Goal: Task Accomplishment & Management: Manage account settings

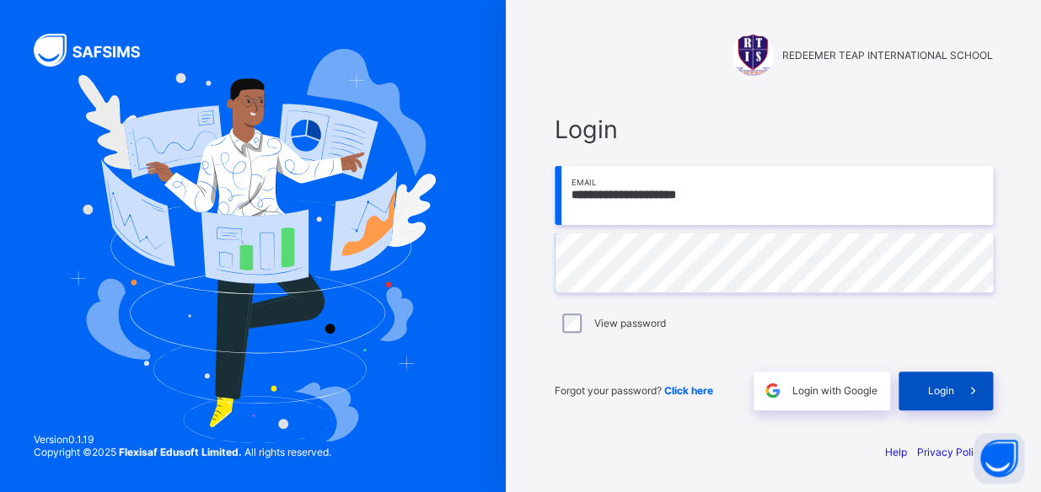
click at [926, 395] on div "Login" at bounding box center [946, 391] width 94 height 39
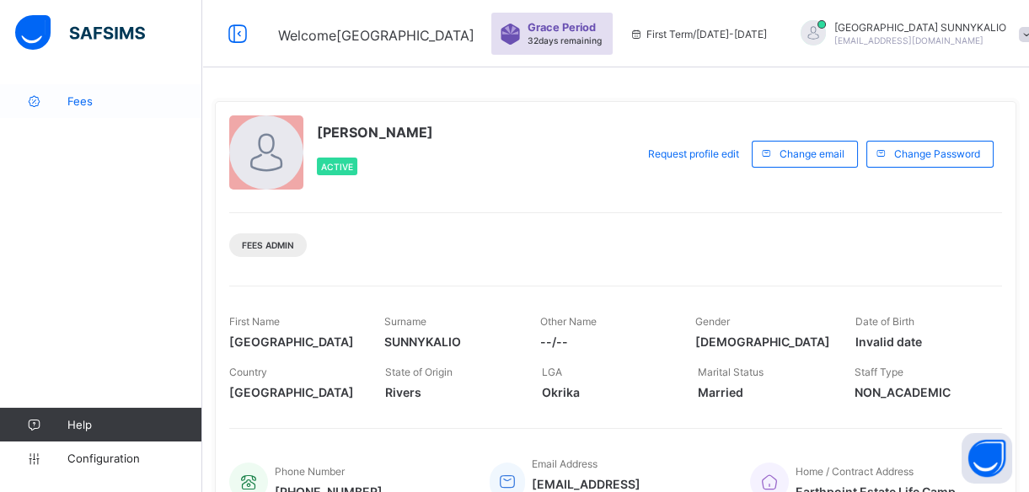
click at [83, 103] on span "Fees" at bounding box center [134, 100] width 135 height 13
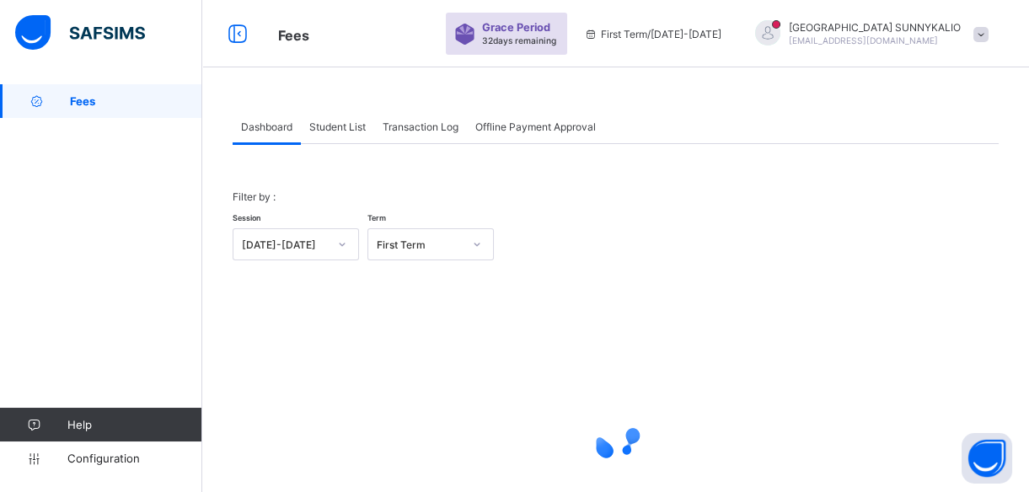
click at [354, 125] on span "Student List" at bounding box center [337, 127] width 56 height 13
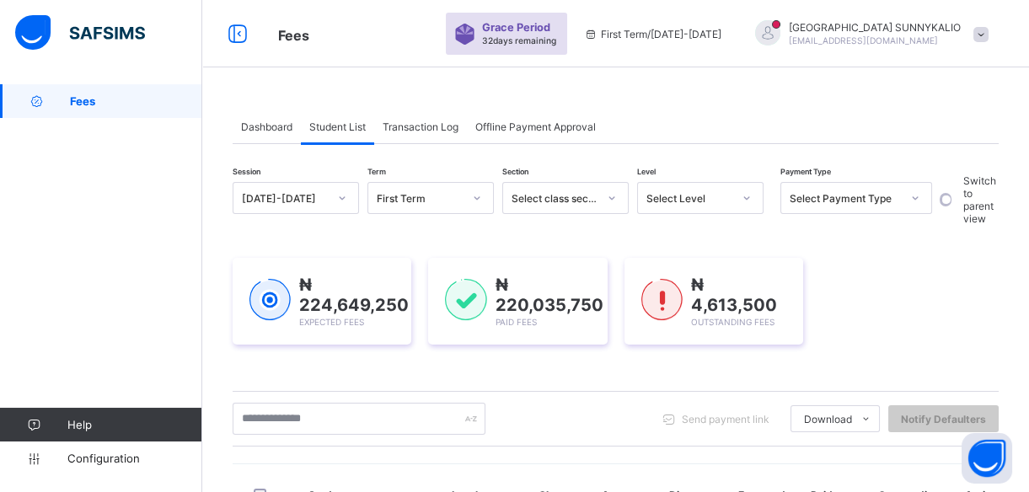
click at [741, 201] on div at bounding box center [747, 198] width 29 height 27
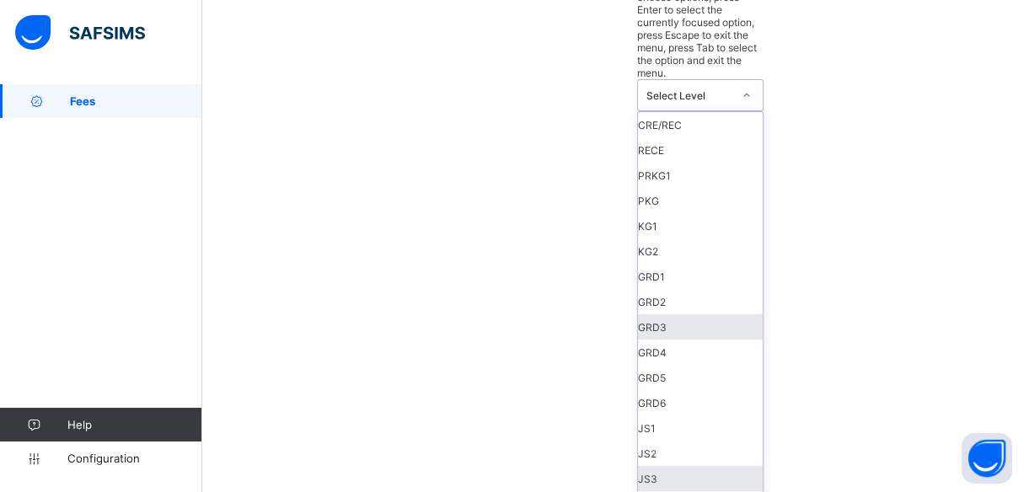
scroll to position [229, 0]
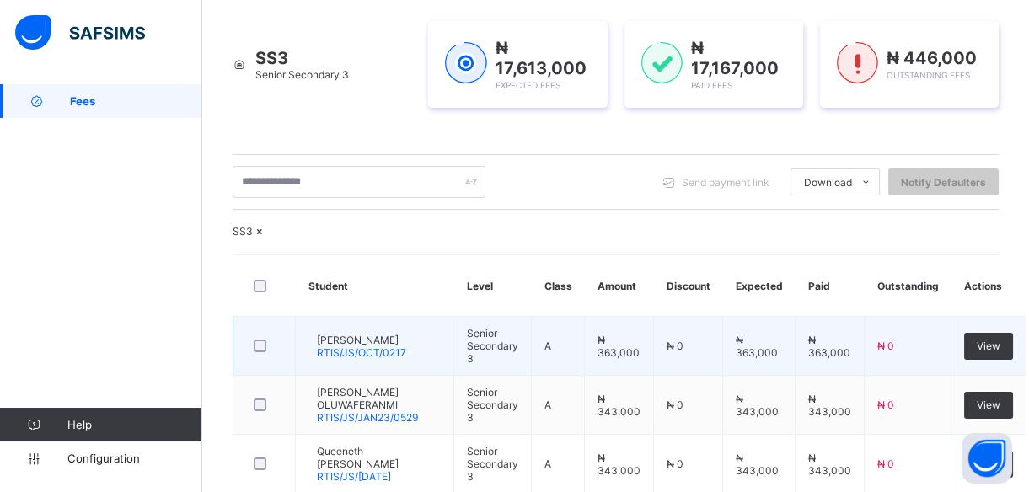
scroll to position [234, 0]
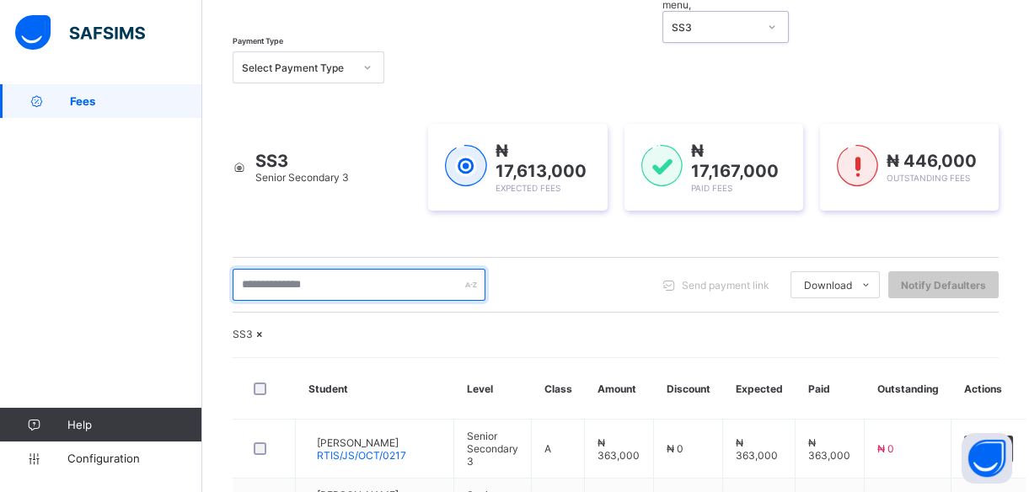
click at [238, 269] on input "text" at bounding box center [359, 285] width 253 height 32
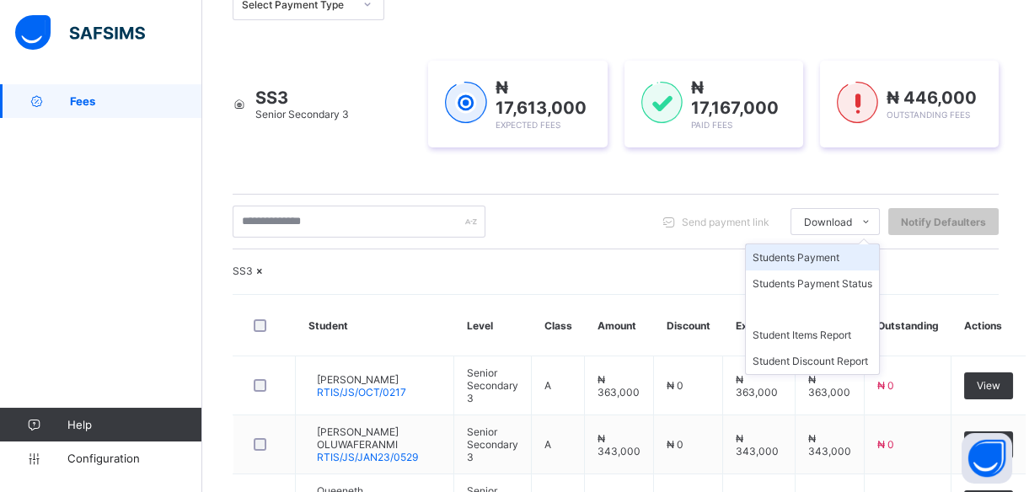
click at [809, 259] on li "Students Payment" at bounding box center [812, 257] width 133 height 26
click at [782, 255] on li "Students Payment" at bounding box center [812, 257] width 133 height 26
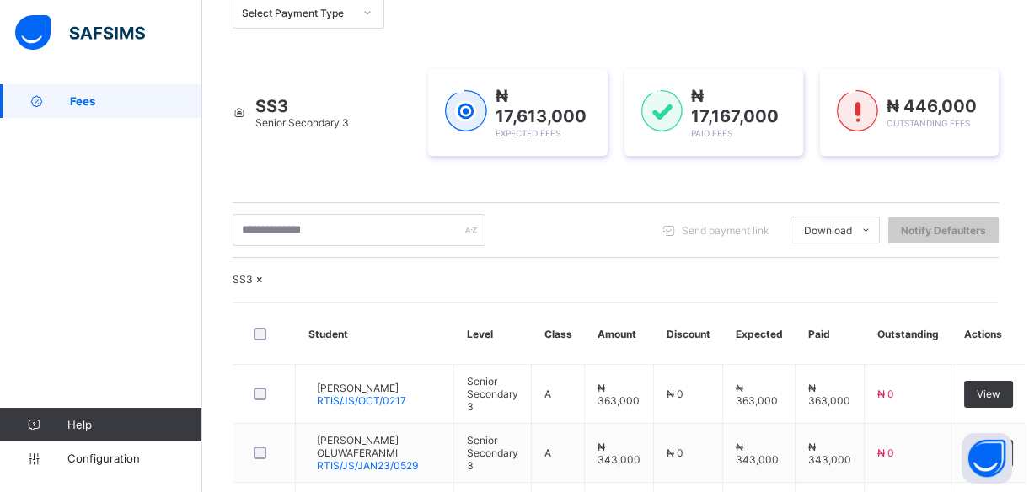
scroll to position [229, 0]
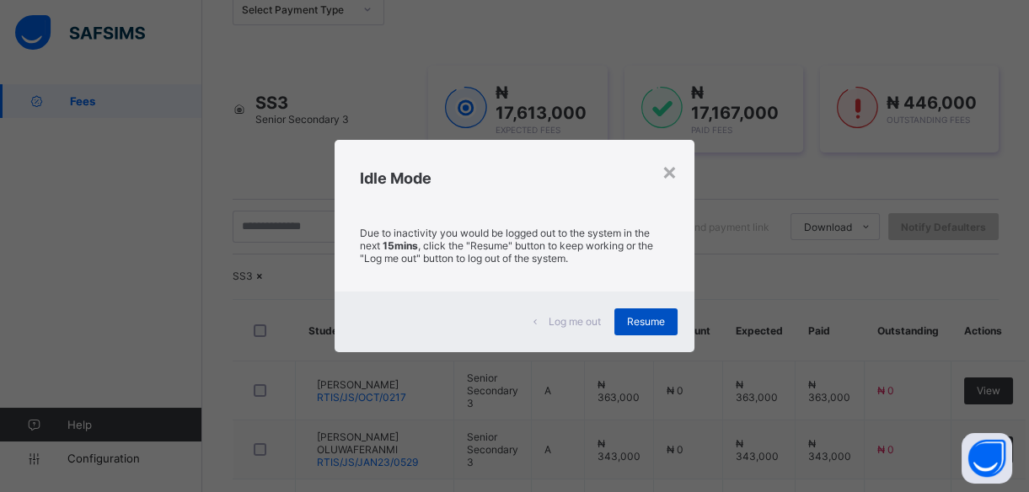
click at [653, 315] on span "Resume" at bounding box center [646, 321] width 38 height 13
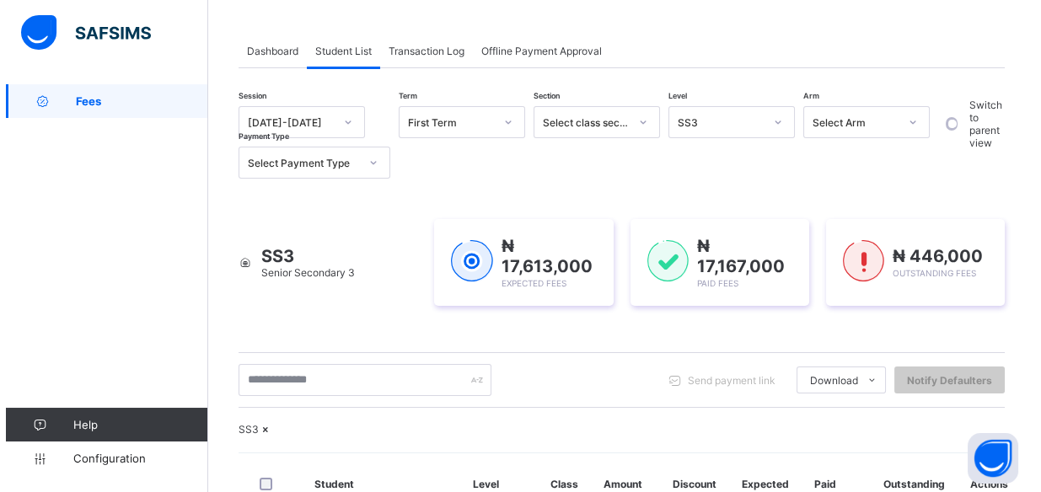
scroll to position [0, 0]
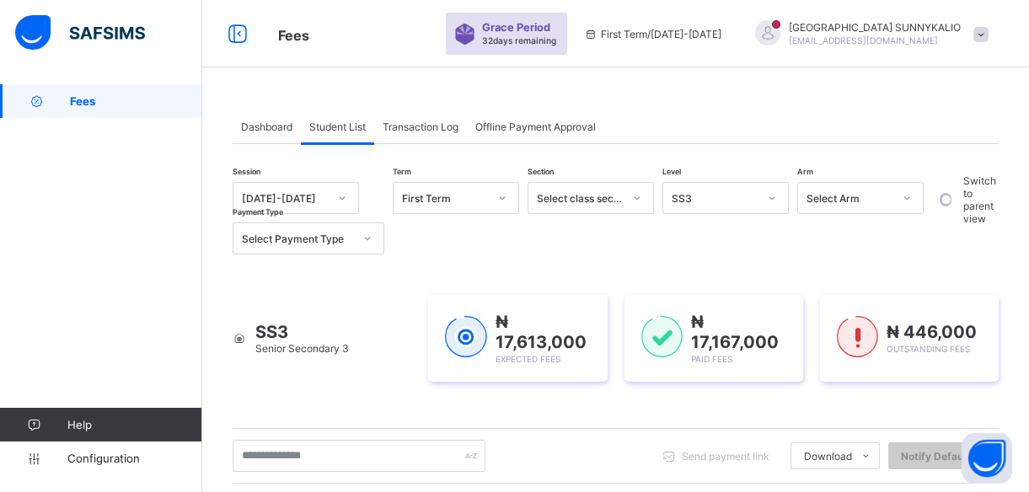
click at [989, 30] on span at bounding box center [981, 34] width 15 height 15
click at [927, 171] on span "Logout" at bounding box center [933, 166] width 111 height 19
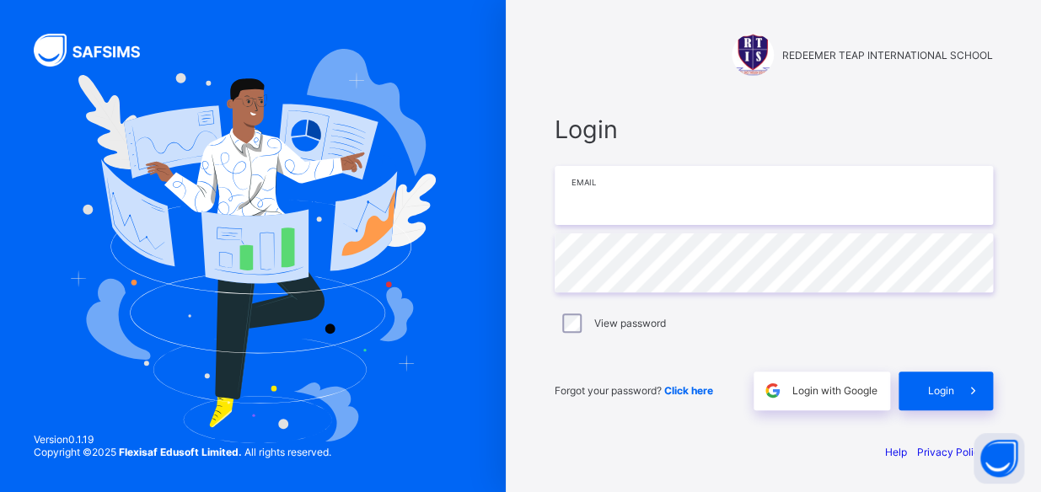
type input "**********"
